Goal: Transaction & Acquisition: Purchase product/service

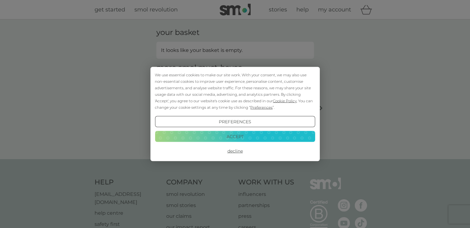
click at [224, 135] on button "Accept" at bounding box center [235, 136] width 160 height 11
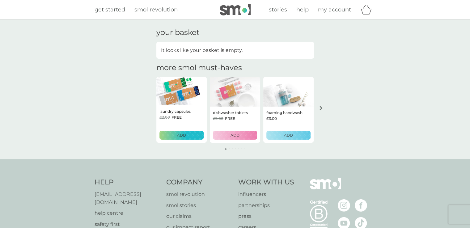
click at [324, 9] on span "my account" at bounding box center [334, 9] width 33 height 7
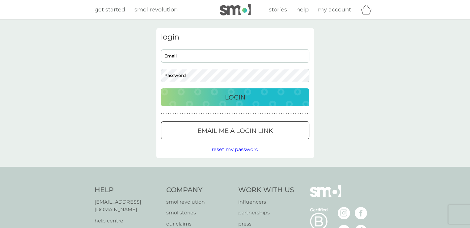
type input "isobelritchie@gmail.com"
click at [241, 98] on p "Login" at bounding box center [235, 97] width 20 height 10
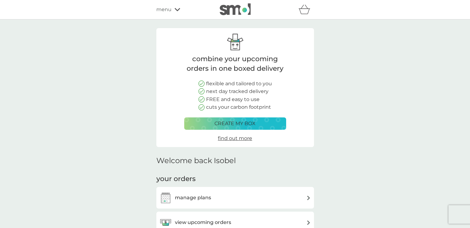
click at [303, 11] on icon "basket" at bounding box center [304, 10] width 12 height 10
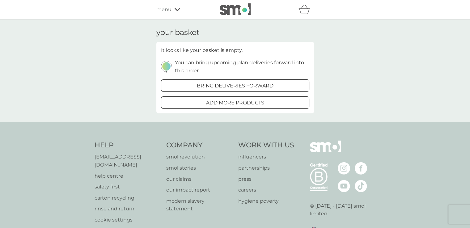
click at [219, 87] on p "bring deliveries forward" at bounding box center [235, 86] width 77 height 8
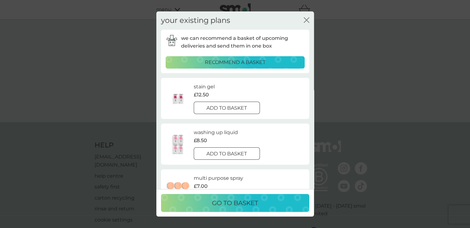
click at [232, 153] on div at bounding box center [227, 154] width 22 height 6
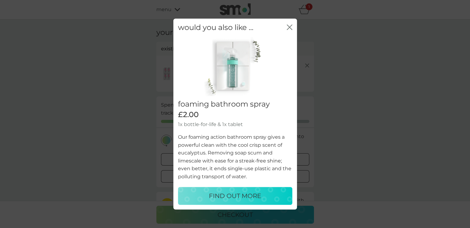
click at [231, 195] on p "FIND OUT MORE" at bounding box center [235, 196] width 52 height 10
select select "182"
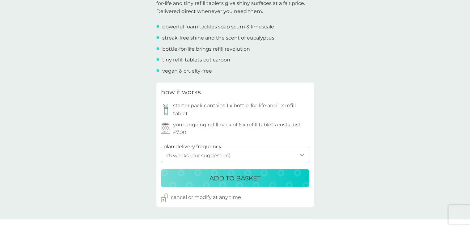
scroll to position [247, 0]
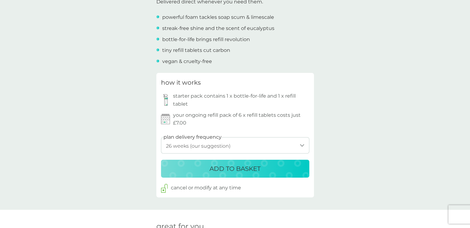
click at [237, 167] on p "ADD TO BASKET" at bounding box center [234, 169] width 51 height 10
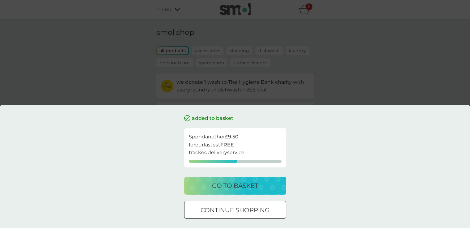
click at [228, 210] on div at bounding box center [228, 210] width 0 height 0
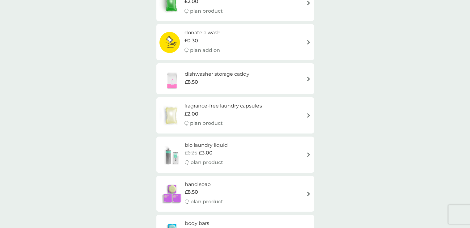
scroll to position [216, 0]
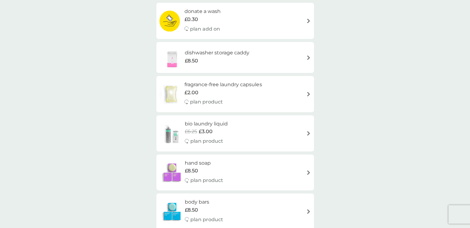
click at [306, 133] on img at bounding box center [308, 133] width 5 height 5
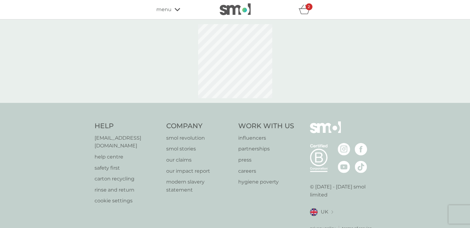
select select "91"
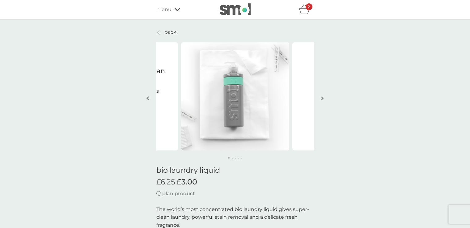
click at [176, 9] on icon at bounding box center [177, 10] width 6 height 4
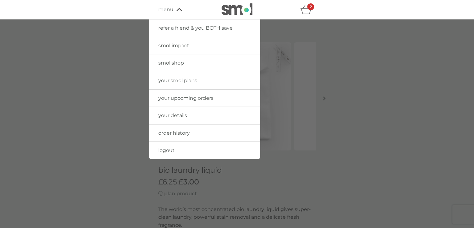
click at [172, 63] on span "smol shop" at bounding box center [171, 63] width 26 height 6
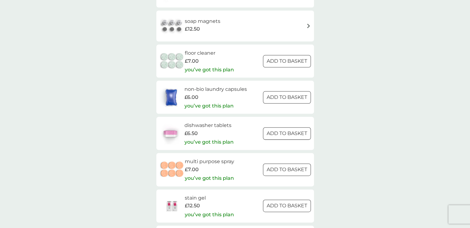
scroll to position [772, 0]
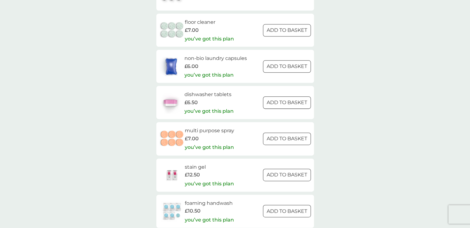
click at [297, 139] on div at bounding box center [286, 139] width 22 height 6
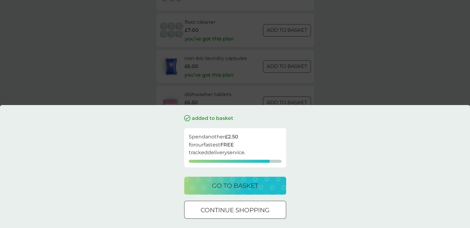
click at [236, 208] on div at bounding box center [235, 210] width 6 height 6
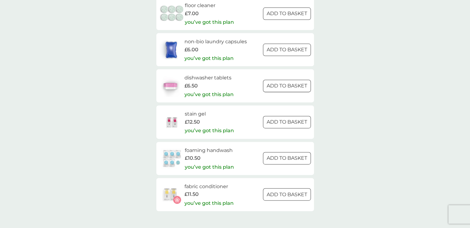
scroll to position [803, 0]
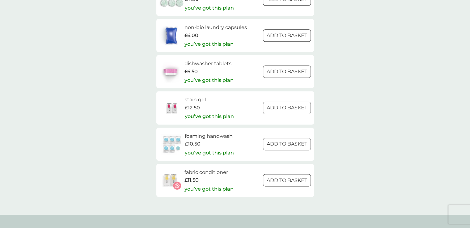
click at [296, 35] on div at bounding box center [286, 35] width 22 height 6
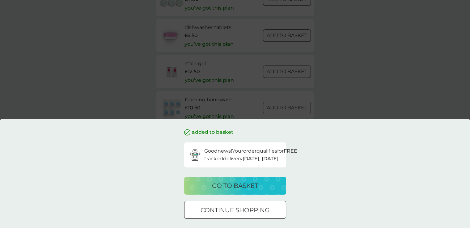
click at [245, 186] on p "go to basket" at bounding box center [235, 186] width 46 height 10
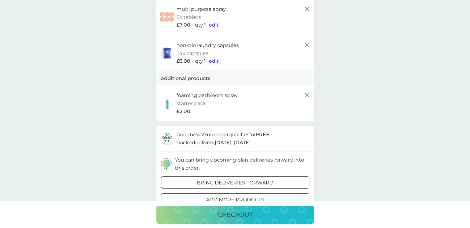
scroll to position [123, 0]
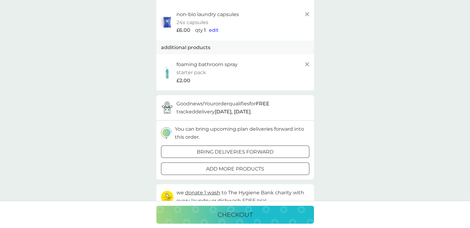
click at [235, 215] on p "checkout" at bounding box center [234, 215] width 35 height 10
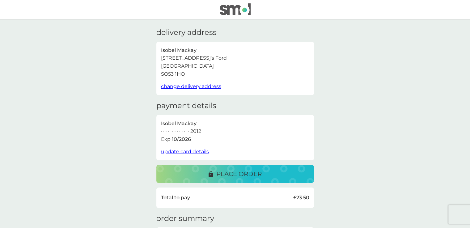
click at [233, 174] on p "place order" at bounding box center [238, 174] width 45 height 10
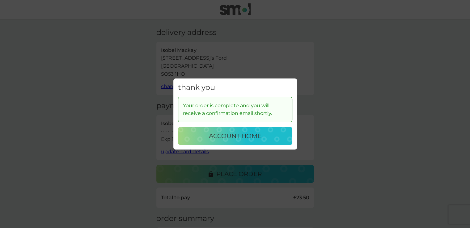
click at [249, 136] on p "account home" at bounding box center [235, 136] width 52 height 10
